Goal: Information Seeking & Learning: Learn about a topic

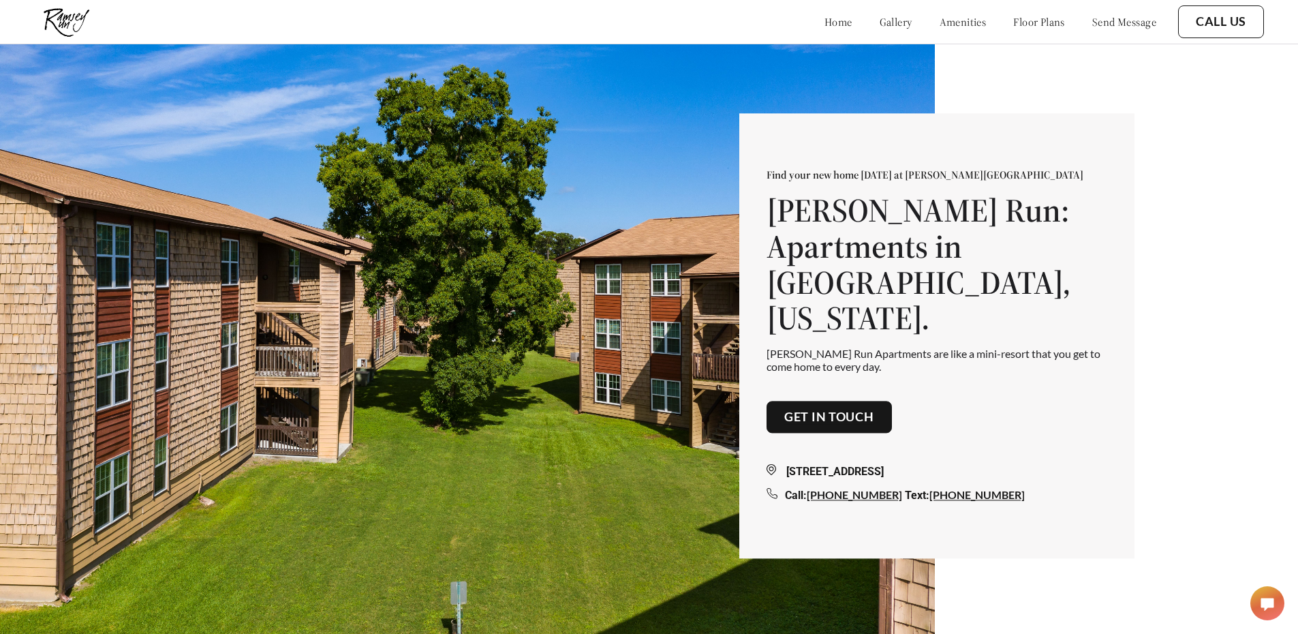
click at [1013, 21] on link "floor plans" at bounding box center [1039, 22] width 52 height 14
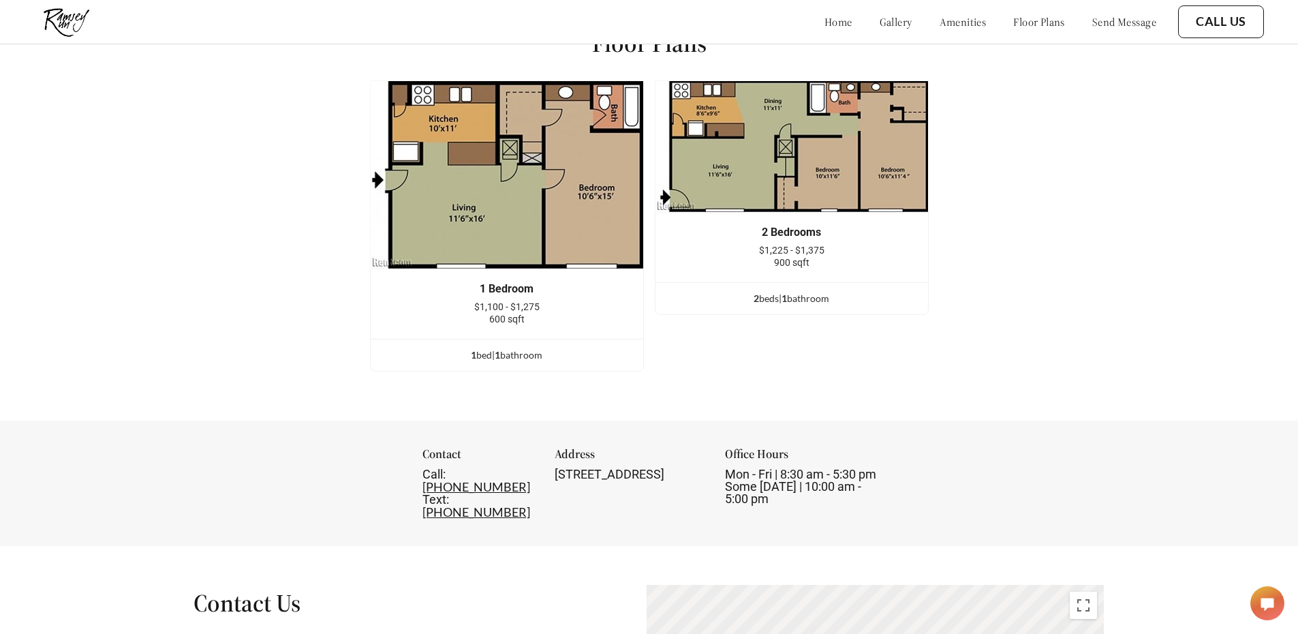
click at [880, 20] on link "gallery" at bounding box center [896, 22] width 33 height 14
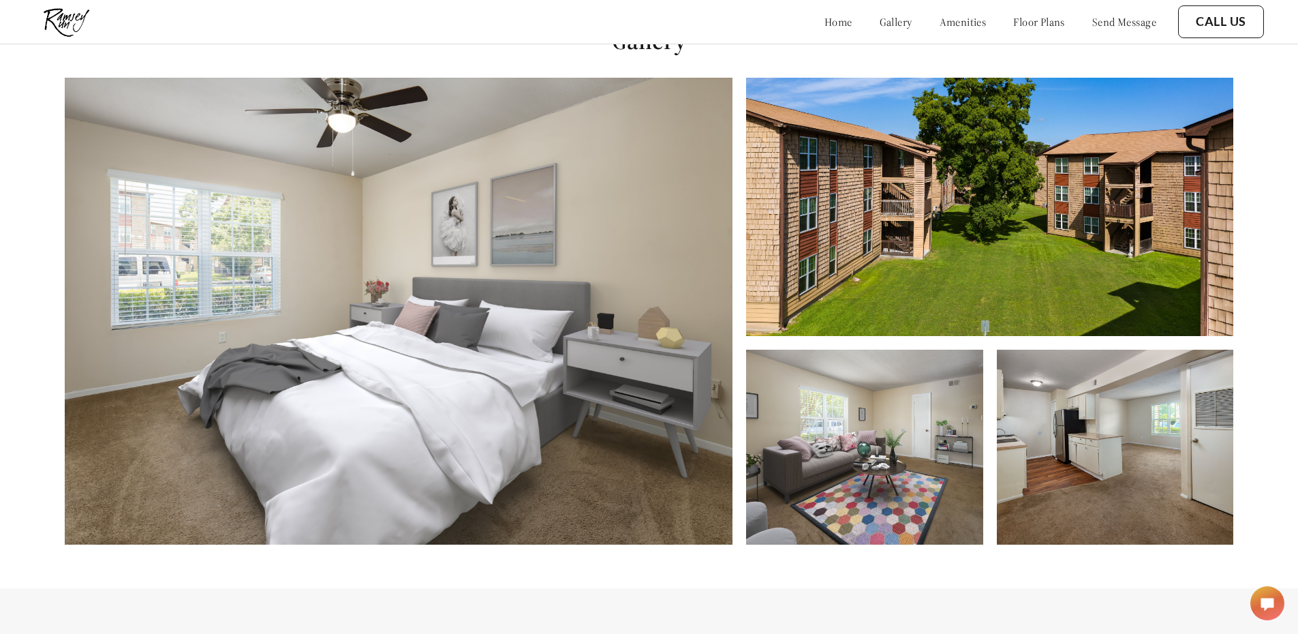
scroll to position [644, 0]
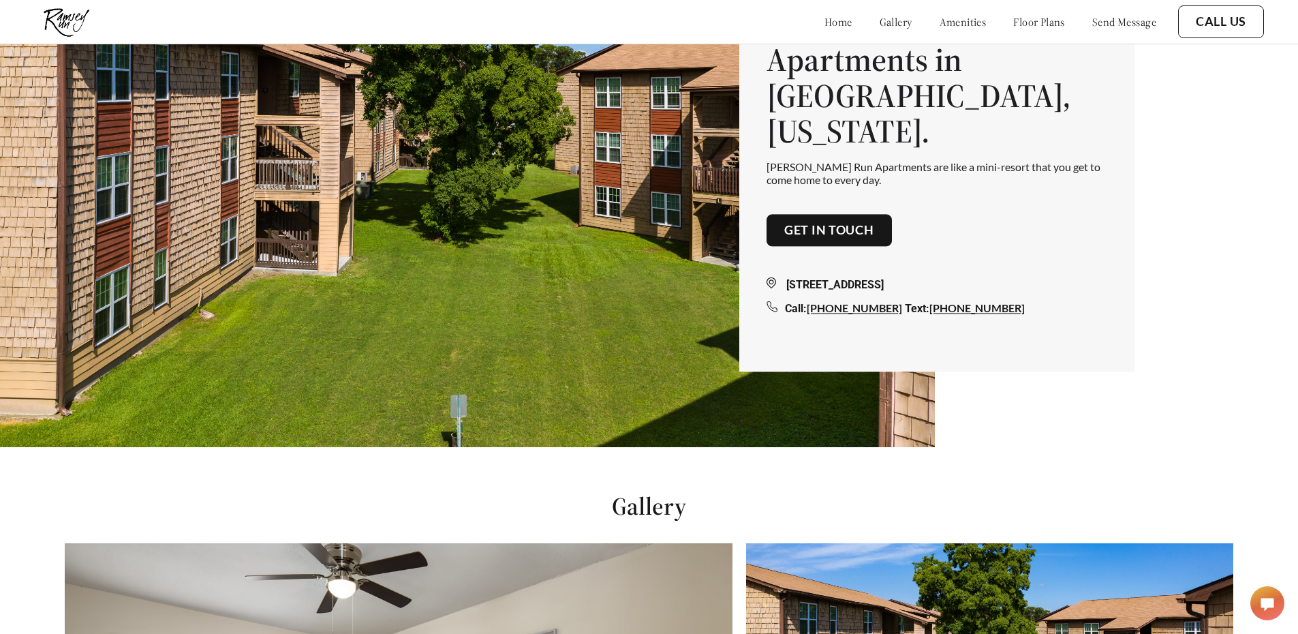
scroll to position [21, 0]
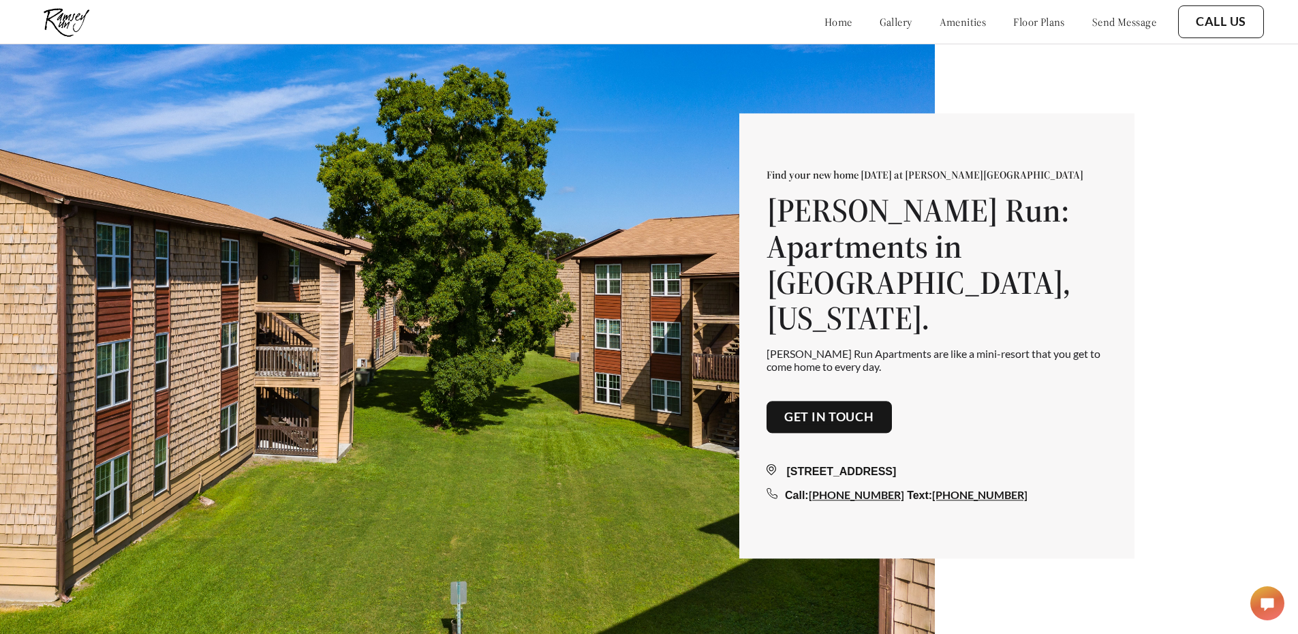
click at [1013, 17] on link "floor plans" at bounding box center [1039, 22] width 52 height 14
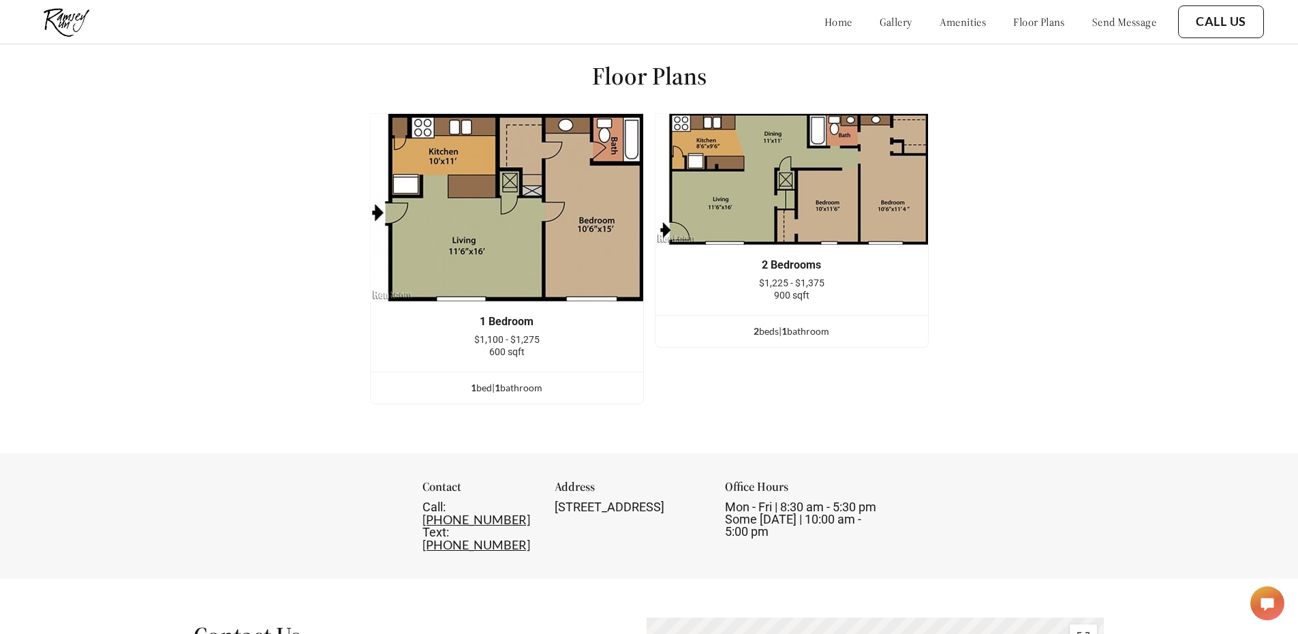
scroll to position [1776, 0]
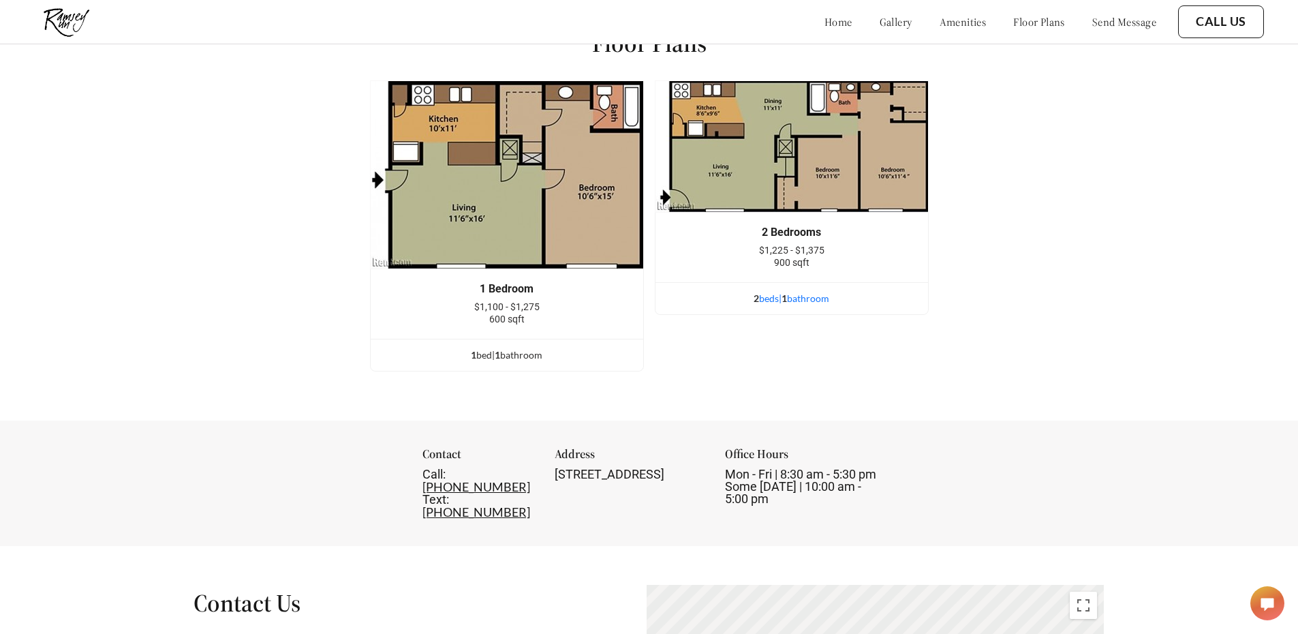
click at [781, 303] on div "2 bed s | 1 bathroom" at bounding box center [791, 298] width 273 height 15
click at [767, 306] on div "2 bed s | 1 bathroom" at bounding box center [791, 298] width 273 height 15
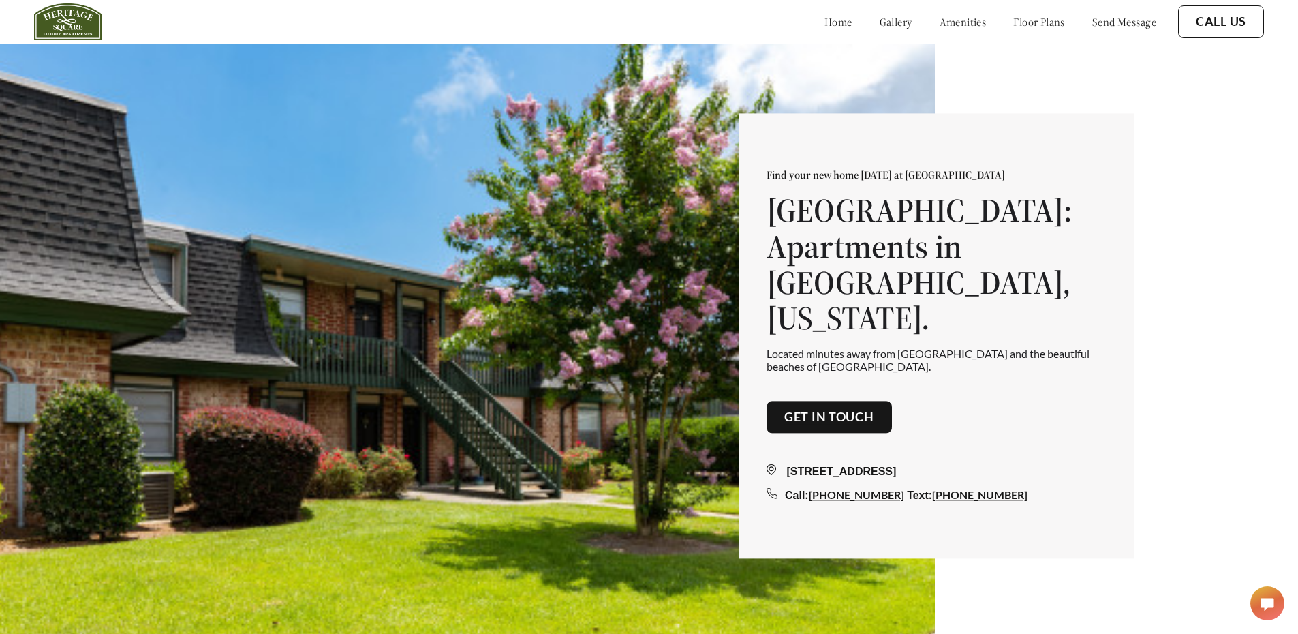
click at [1032, 21] on link "floor plans" at bounding box center [1039, 22] width 52 height 14
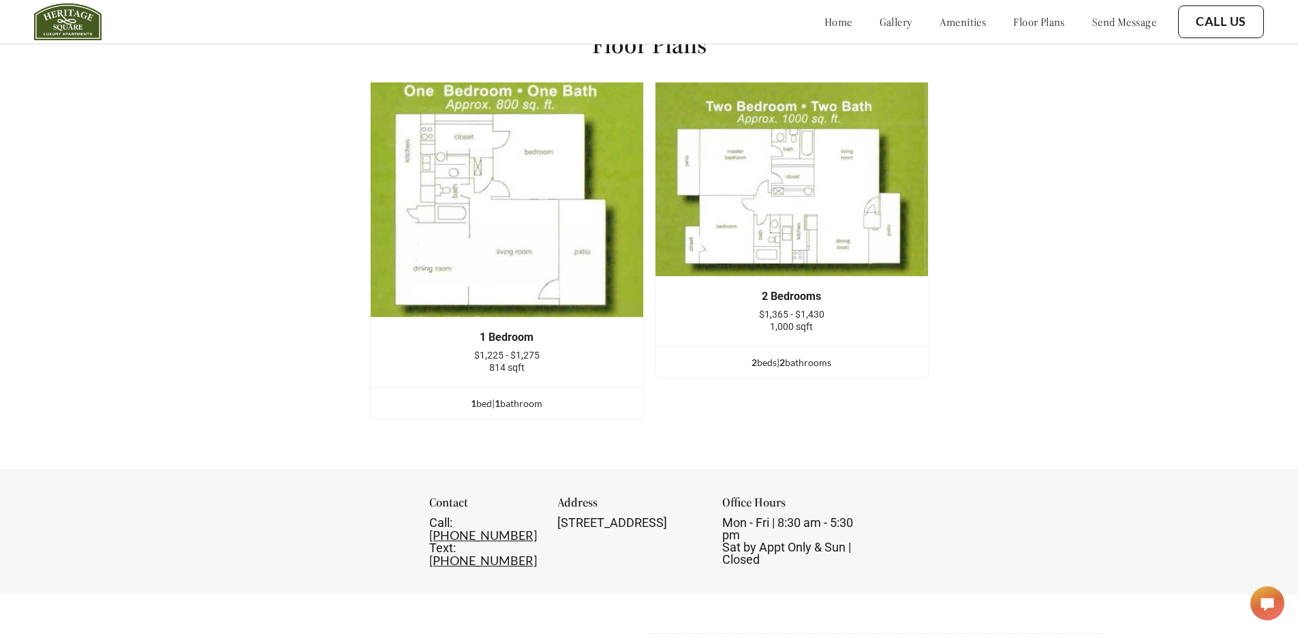
scroll to position [1887, 0]
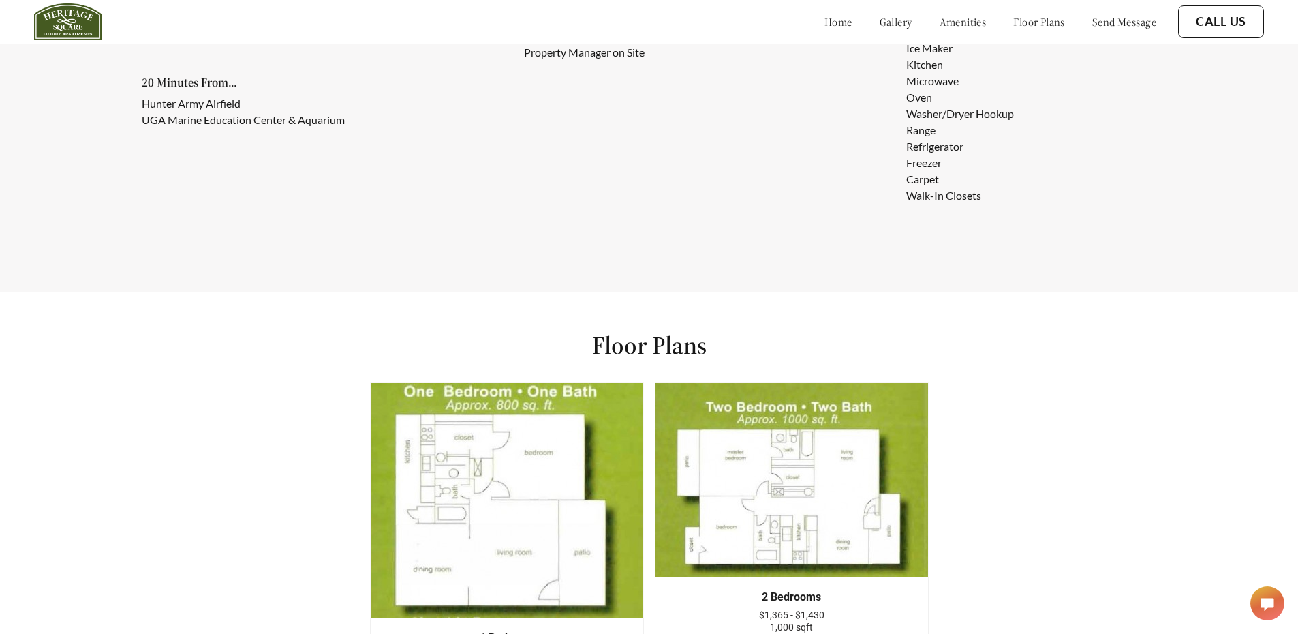
scroll to position [1453, 0]
